Goal: Transaction & Acquisition: Purchase product/service

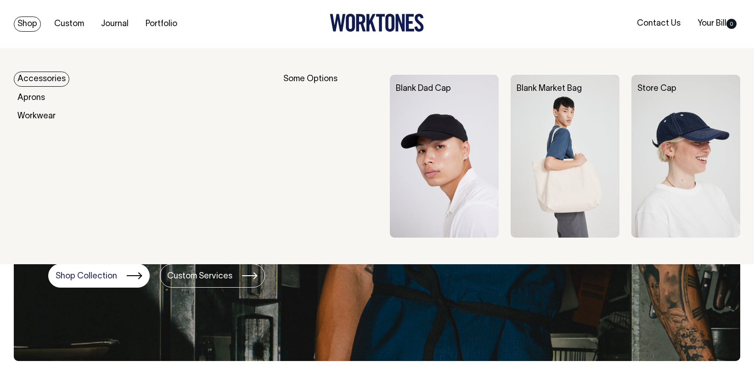
click at [45, 82] on link "Accessories" at bounding box center [42, 79] width 56 height 15
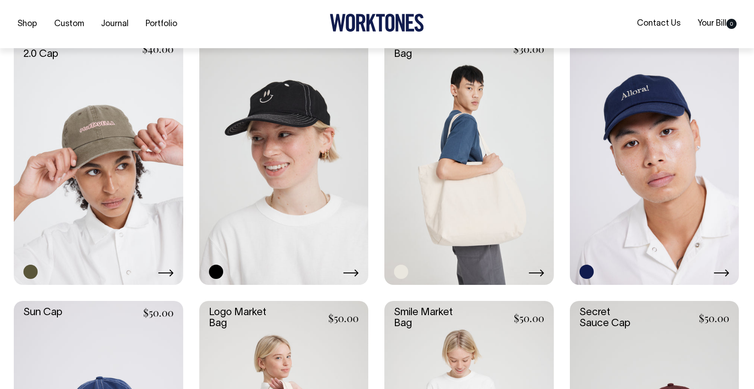
click at [491, 189] on link at bounding box center [468, 158] width 169 height 254
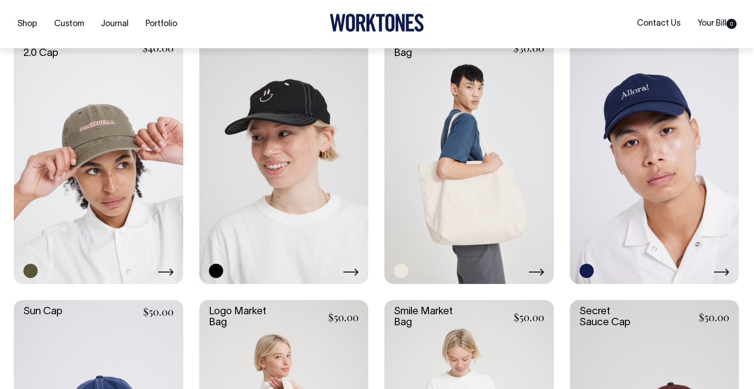
scroll to position [522, 0]
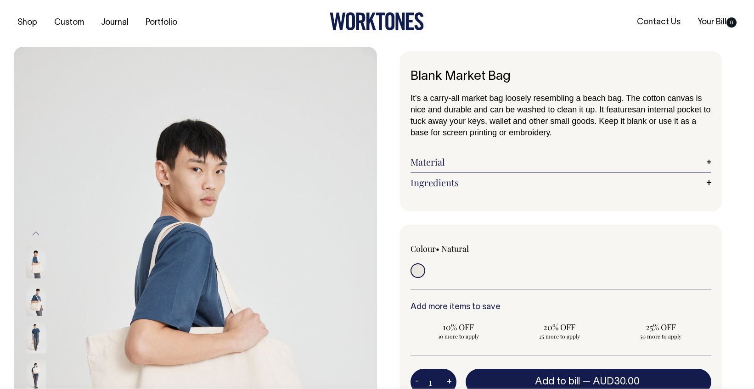
scroll to position [0, 0]
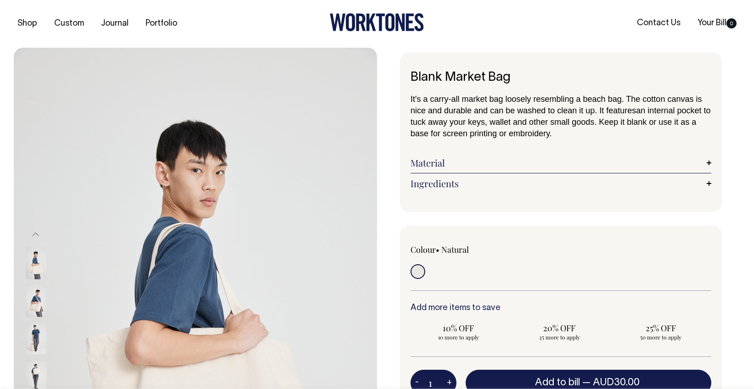
click at [458, 164] on link "Material" at bounding box center [561, 163] width 301 height 11
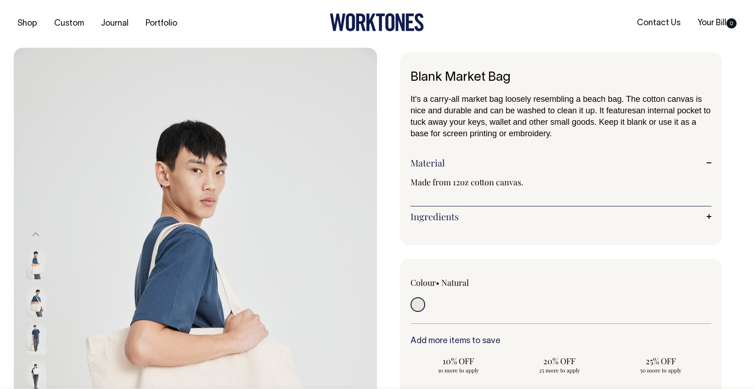
scroll to position [0, 0]
click at [484, 214] on link "Ingredients" at bounding box center [561, 217] width 301 height 11
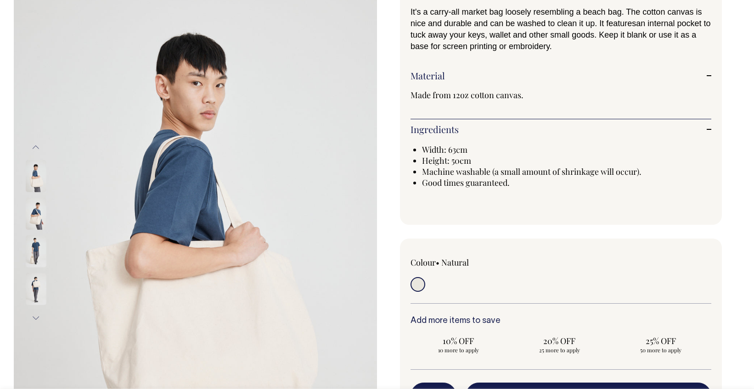
scroll to position [88, 0]
